Goal: Task Accomplishment & Management: Manage account settings

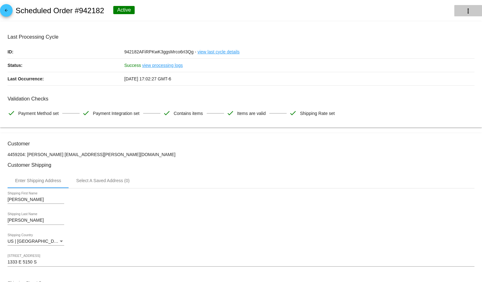
click at [458, 10] on button "more_vert" at bounding box center [468, 10] width 28 height 11
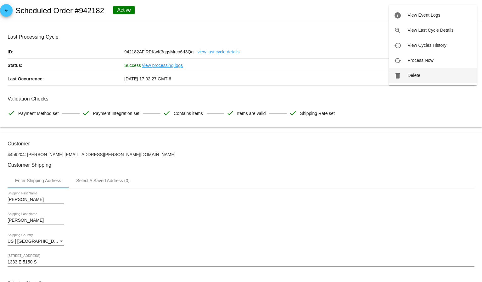
click at [422, 76] on button "delete Delete" at bounding box center [433, 75] width 88 height 15
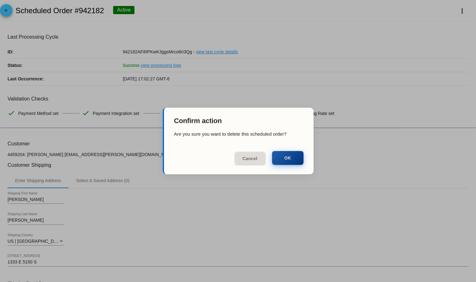
click at [297, 157] on button "OK" at bounding box center [287, 158] width 31 height 14
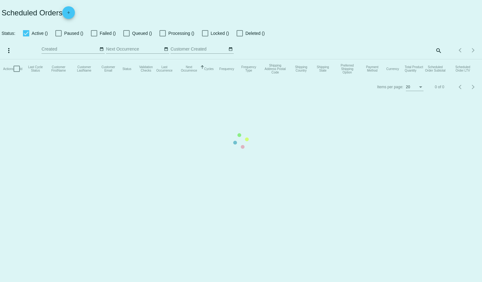
checkbox input "true"
